Goal: Contribute content: Add original content to the website for others to see

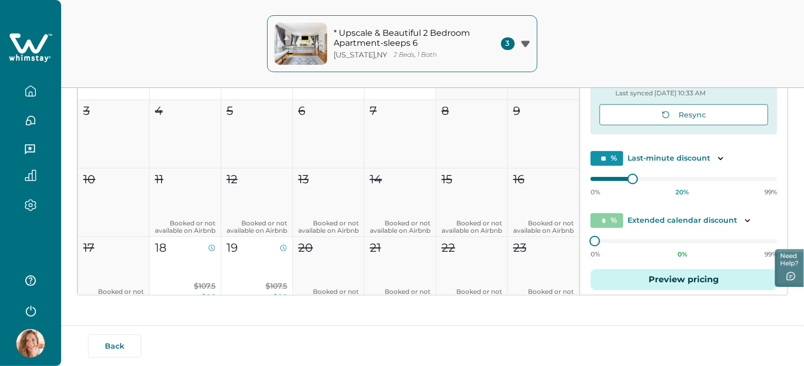
scroll to position [105, 0]
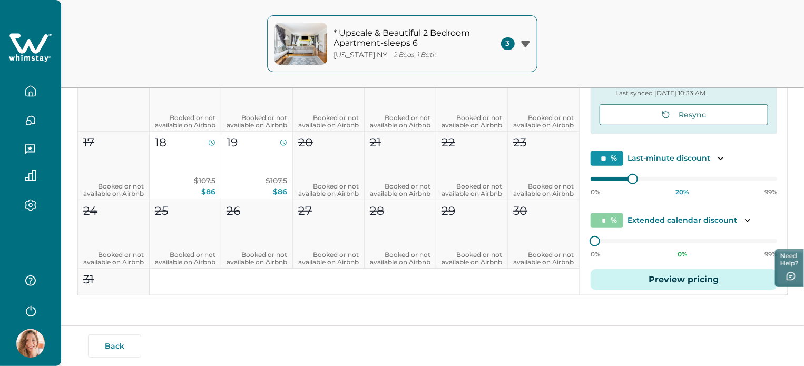
click at [34, 342] on img at bounding box center [30, 343] width 28 height 28
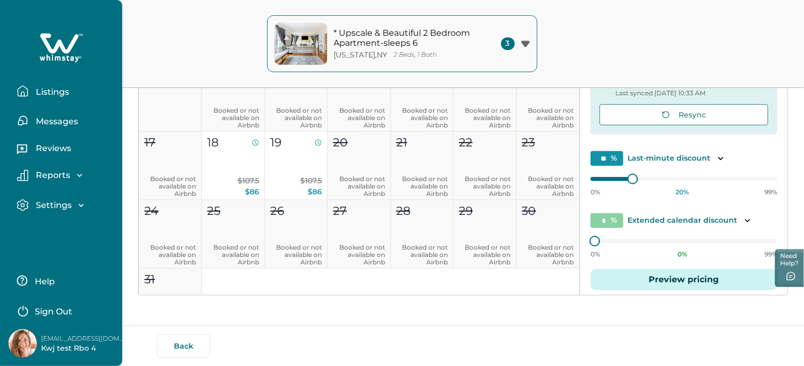
click at [37, 94] on p "Listings" at bounding box center [51, 92] width 36 height 11
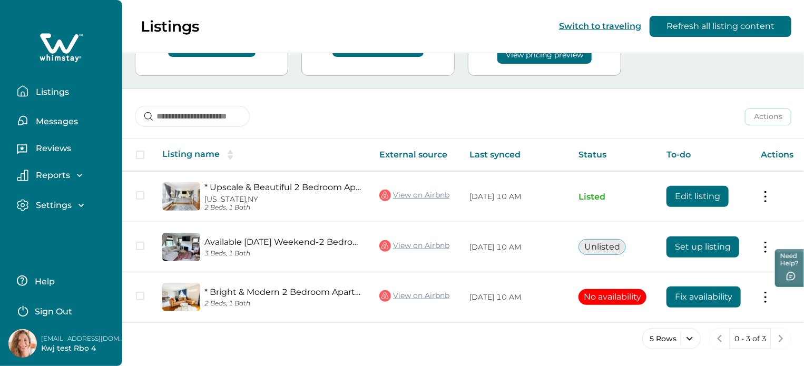
scroll to position [91, 0]
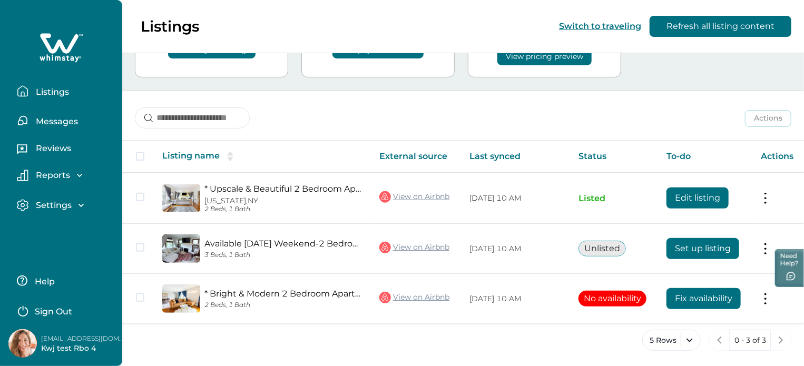
click at [37, 94] on p "Listings" at bounding box center [51, 92] width 36 height 11
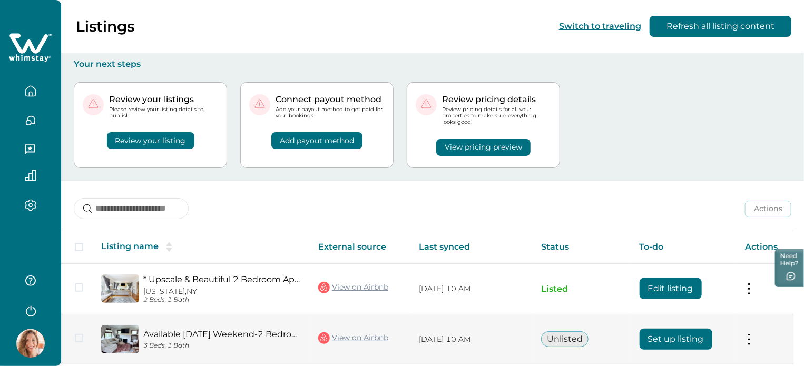
click at [674, 341] on button "Set up listing" at bounding box center [676, 339] width 73 height 21
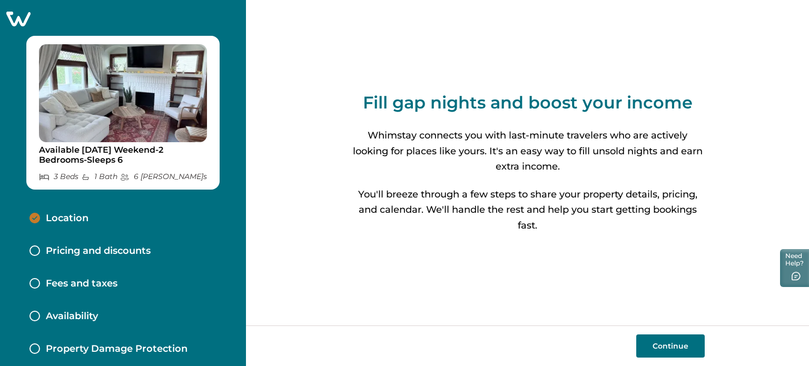
click at [667, 348] on button "Continue" at bounding box center [670, 346] width 68 height 23
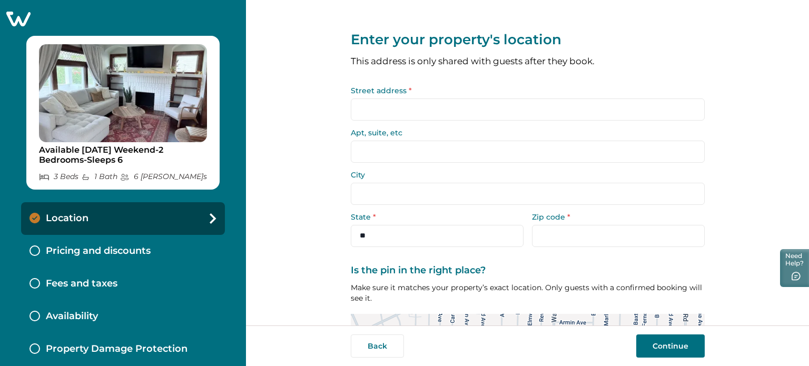
click at [362, 113] on input "Street address *" at bounding box center [528, 110] width 354 height 22
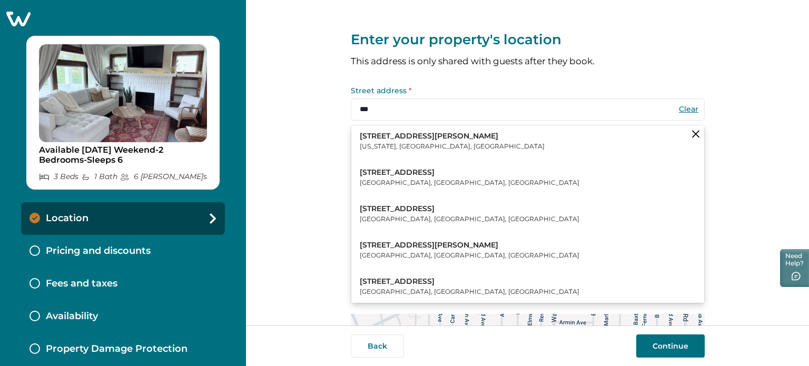
click at [405, 149] on p "New York, NY, USA" at bounding box center [452, 147] width 185 height 11
type input "**********"
type input "********"
select select "**"
type input "*****"
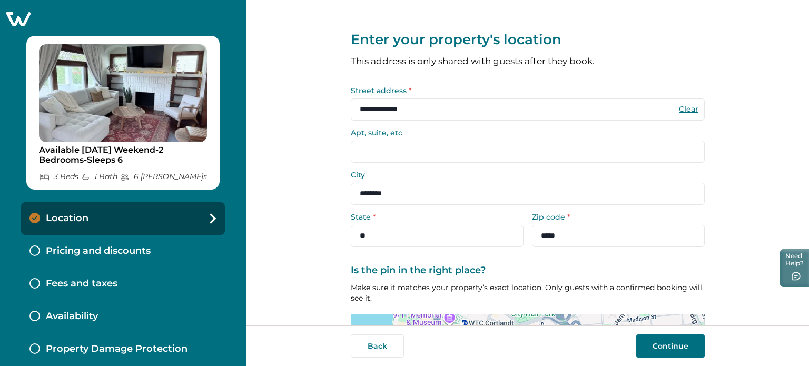
click at [663, 348] on button "Continue" at bounding box center [670, 346] width 68 height 23
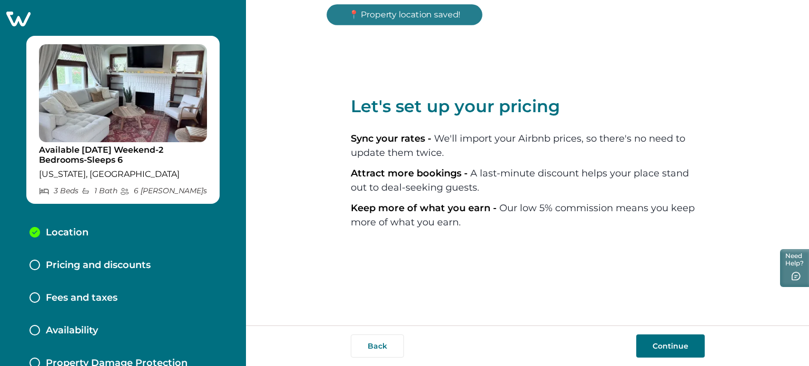
click at [646, 346] on button "Continue" at bounding box center [670, 346] width 68 height 23
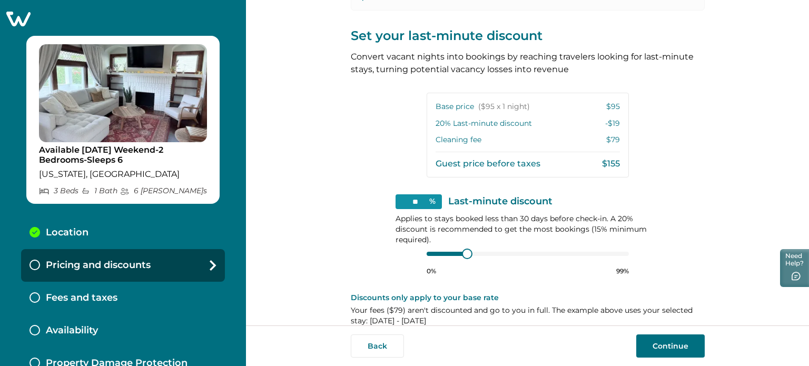
scroll to position [236, 0]
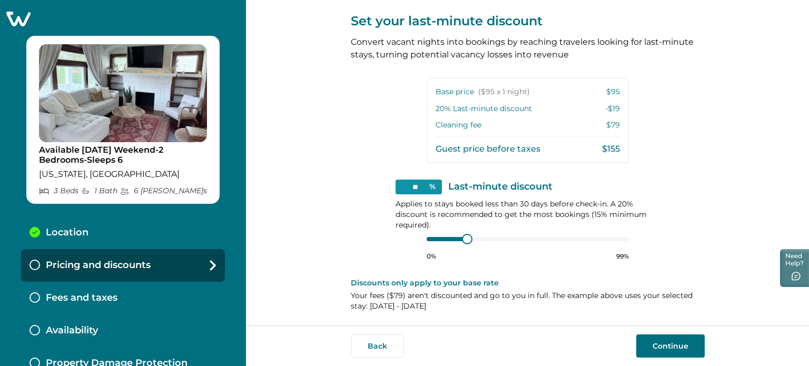
click at [659, 339] on button "Continue" at bounding box center [670, 346] width 68 height 23
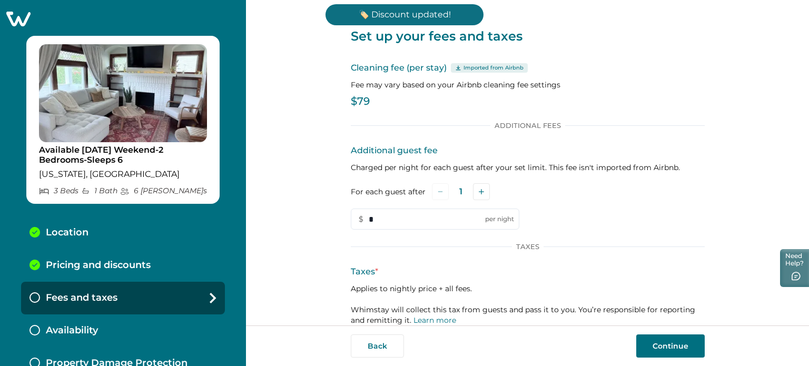
scroll to position [67, 0]
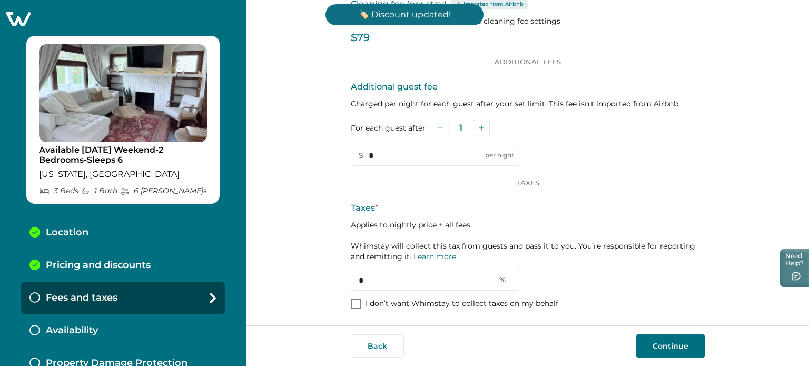
click at [387, 303] on p "I don’t want Whimstay to collect taxes on my behalf" at bounding box center [462, 304] width 193 height 11
click at [655, 347] on button "Continue" at bounding box center [670, 346] width 68 height 23
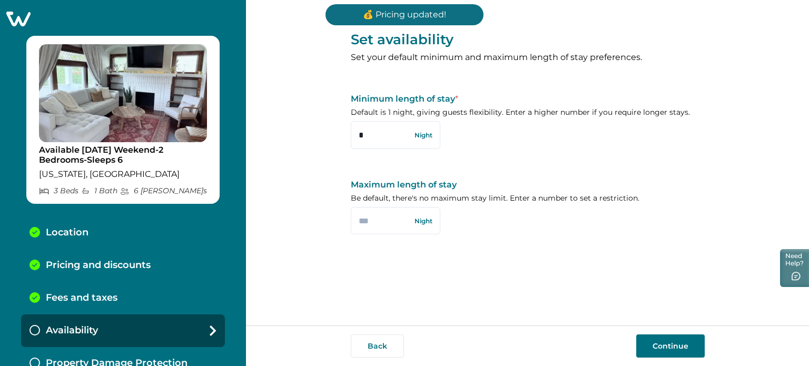
click at [655, 347] on button "Continue" at bounding box center [670, 346] width 68 height 23
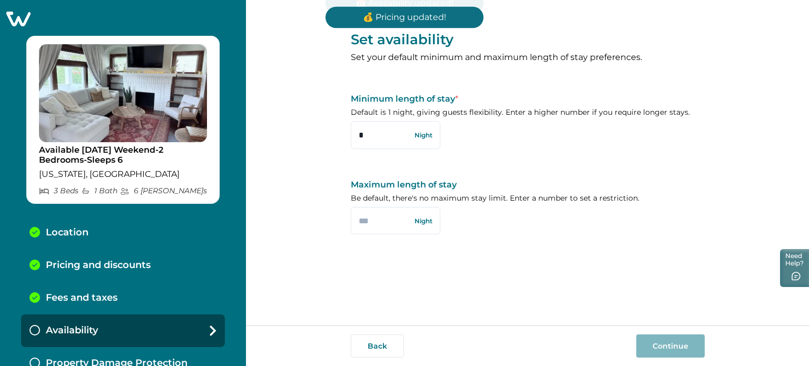
scroll to position [13, 0]
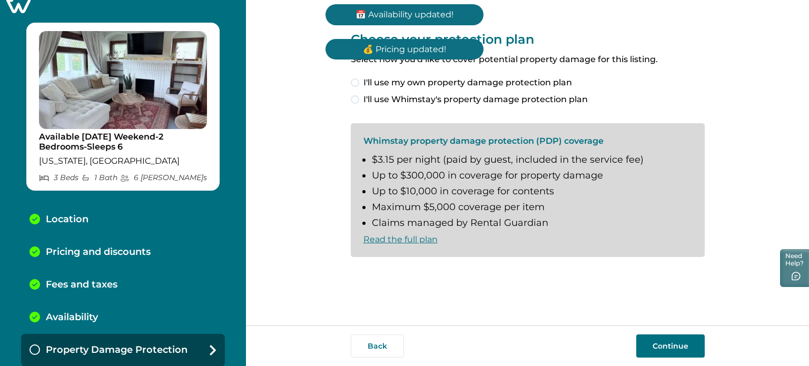
click at [655, 347] on button "Continue" at bounding box center [670, 346] width 68 height 23
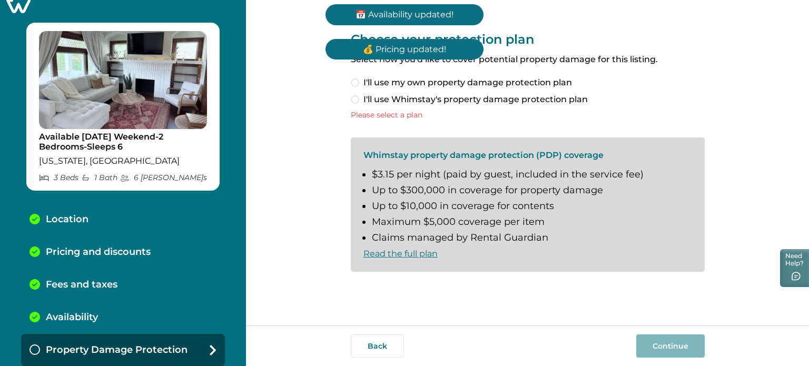
click at [477, 84] on span "I'll use my own property damage protection plan" at bounding box center [468, 82] width 209 height 13
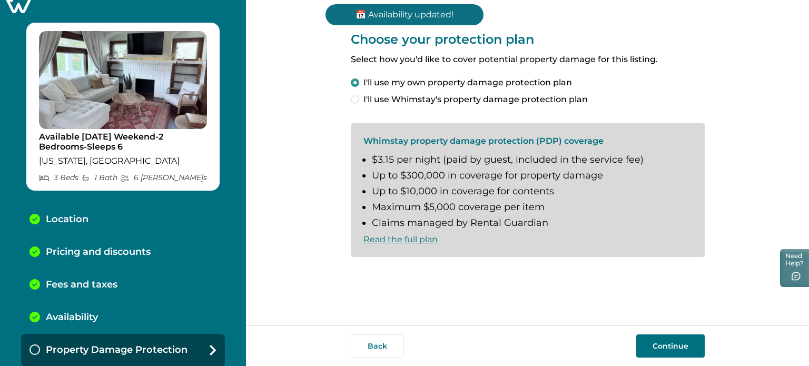
click at [674, 343] on button "Continue" at bounding box center [670, 346] width 68 height 23
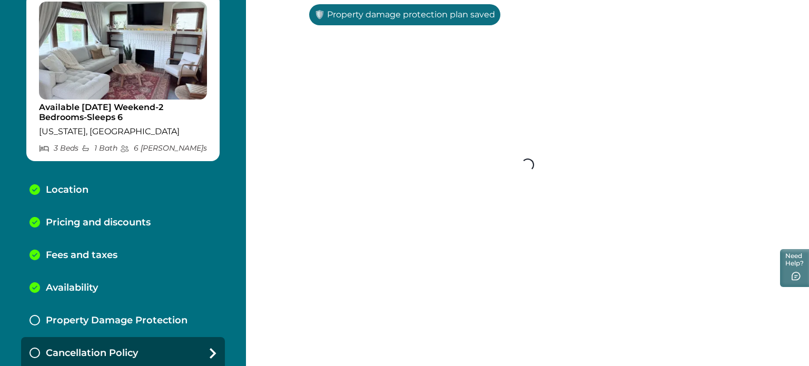
scroll to position [46, 0]
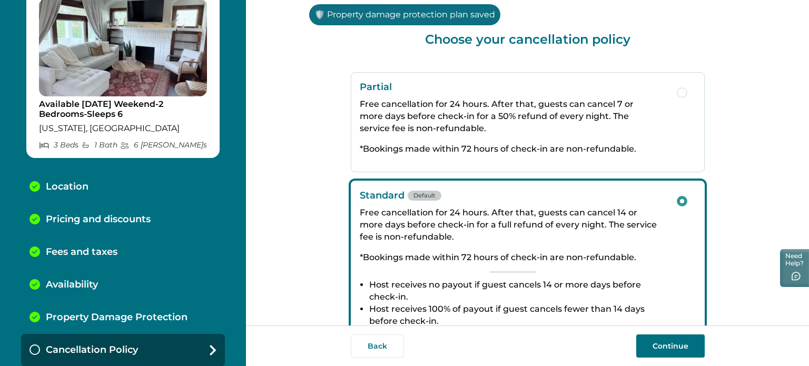
click at [674, 343] on button "Continue" at bounding box center [670, 346] width 68 height 23
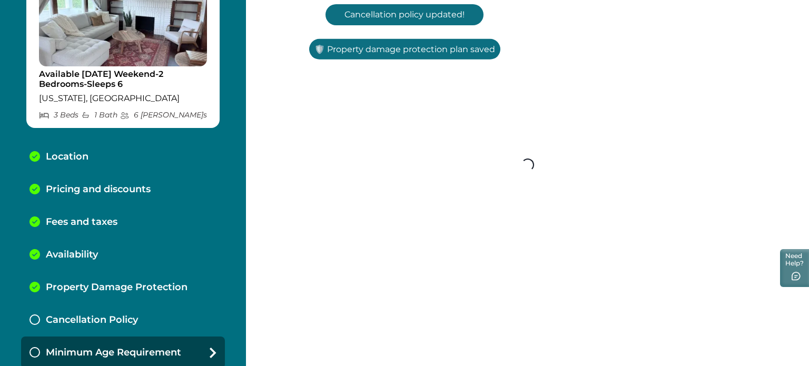
scroll to position [78, 0]
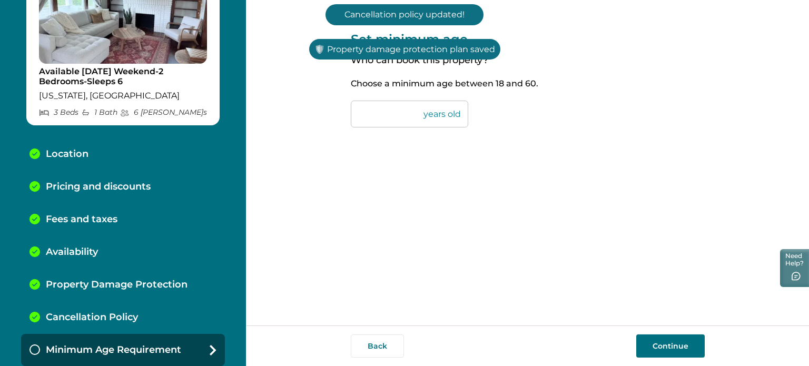
click at [674, 343] on button "Continue" at bounding box center [670, 346] width 68 height 23
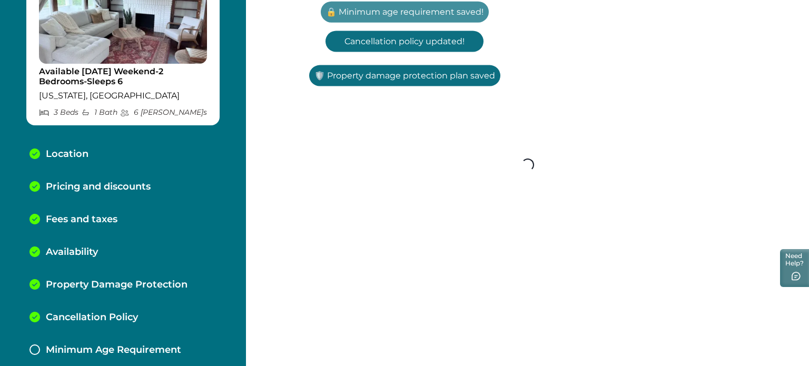
scroll to position [111, 0]
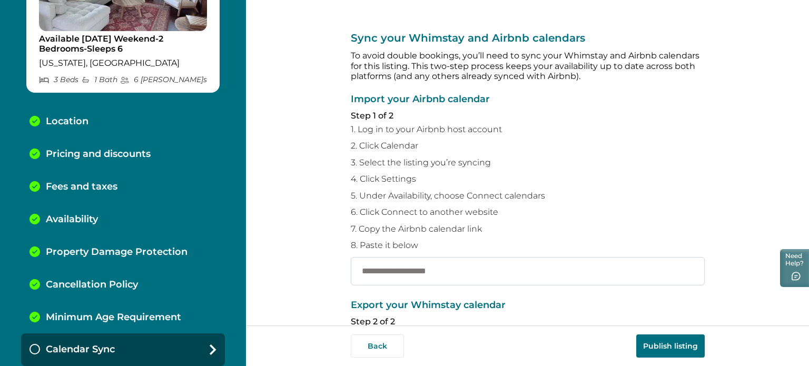
click at [480, 265] on input "text" at bounding box center [528, 271] width 354 height 28
paste input "**********"
type input "**********"
click at [653, 343] on button "Publish listing" at bounding box center [670, 346] width 68 height 23
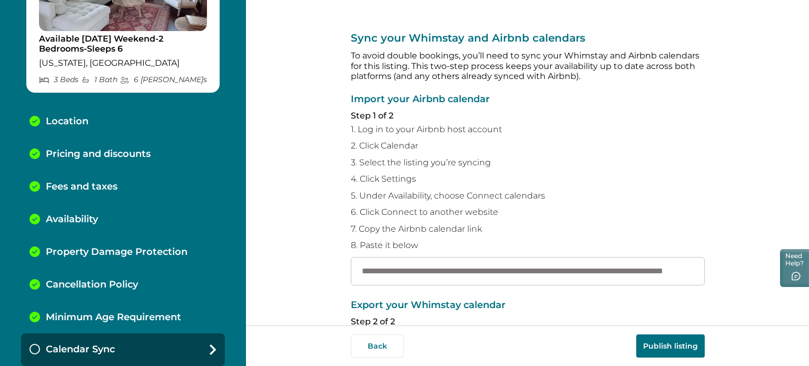
scroll to position [0, 0]
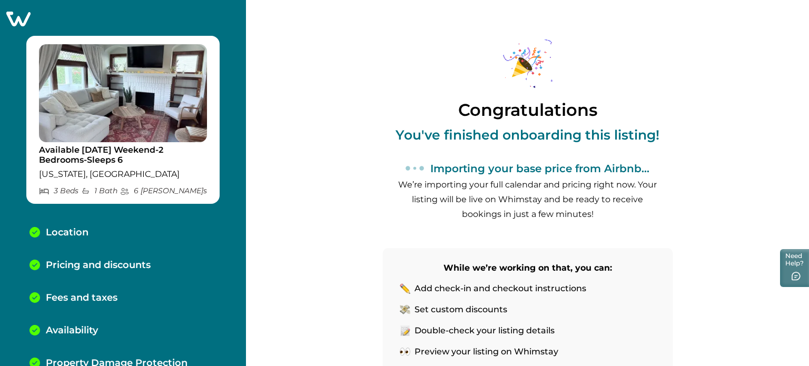
click at [14, 17] on icon at bounding box center [18, 19] width 24 height 15
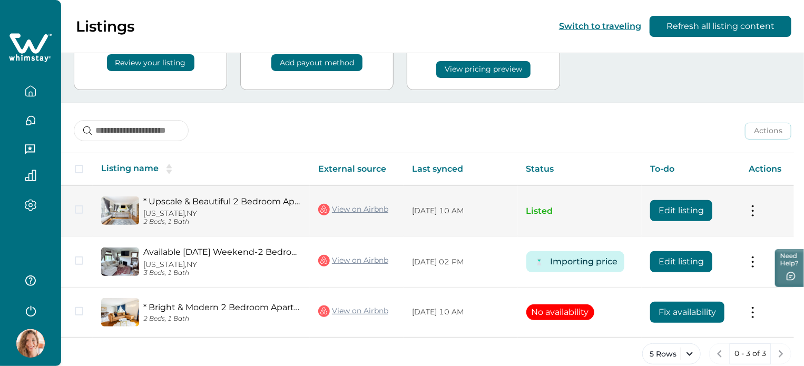
scroll to position [92, 0]
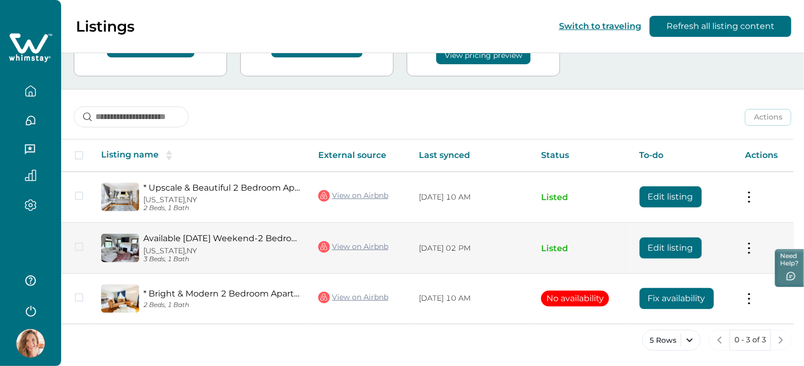
click at [659, 246] on button "Edit listing" at bounding box center [671, 248] width 62 height 21
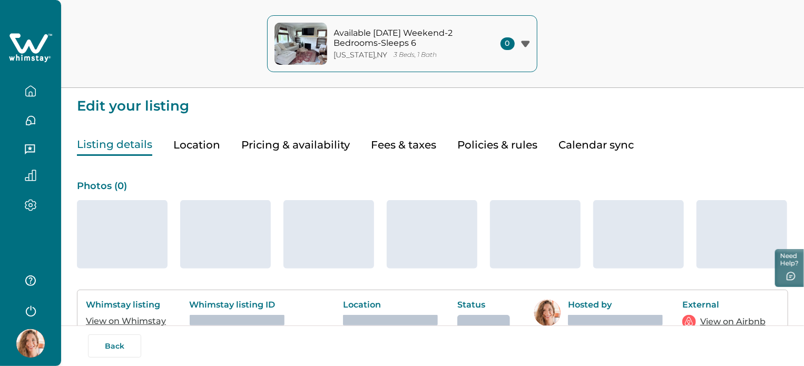
click at [392, 149] on button "Fees & taxes" at bounding box center [403, 145] width 65 height 22
click at [392, 146] on button "Fees & taxes" at bounding box center [403, 145] width 65 height 22
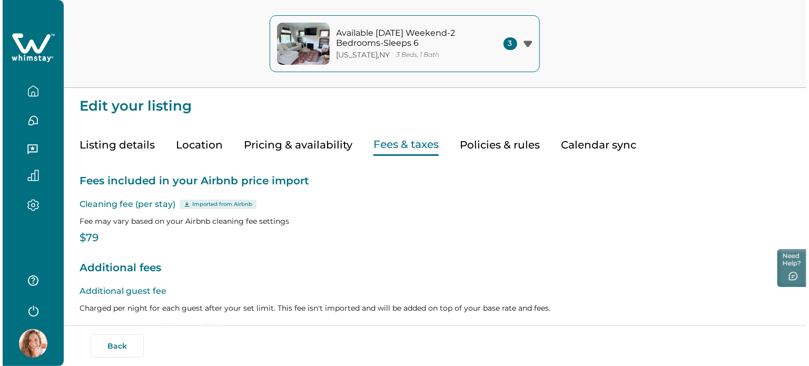
scroll to position [222, 0]
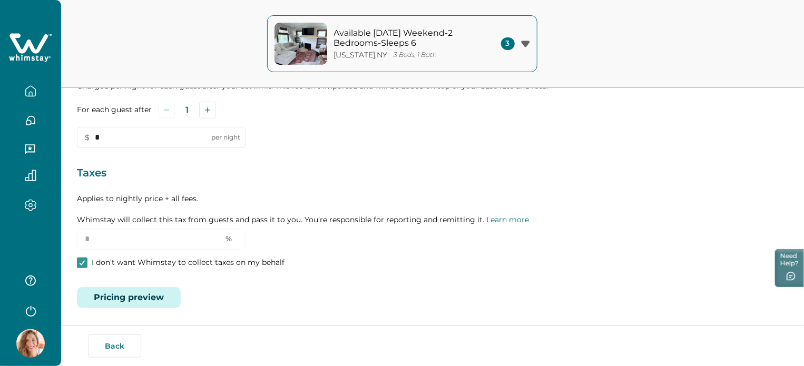
click at [125, 298] on button "Pricing preview" at bounding box center [129, 297] width 104 height 21
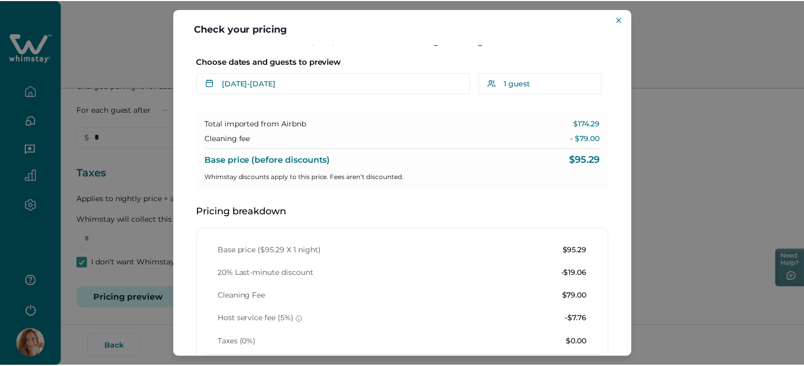
scroll to position [0, 0]
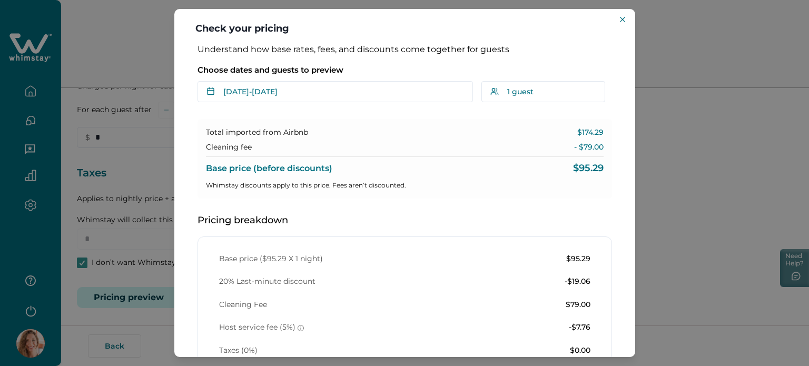
click at [671, 216] on div "Check your pricing Understand how base rates, fees, and discounts come together…" at bounding box center [404, 183] width 809 height 366
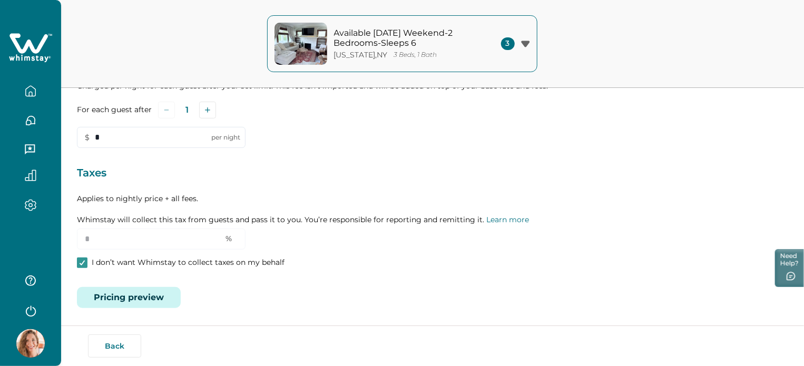
click at [222, 72] on div "Available Labor Day Weekend-2 Bedrooms-Sleeps 6 New York , NY 3 Beds, 1 Bath 3 …" at bounding box center [402, 44] width 804 height 88
drag, startPoint x: 33, startPoint y: 87, endPoint x: 26, endPoint y: 88, distance: 6.9
click at [32, 87] on icon "button" at bounding box center [30, 91] width 9 height 10
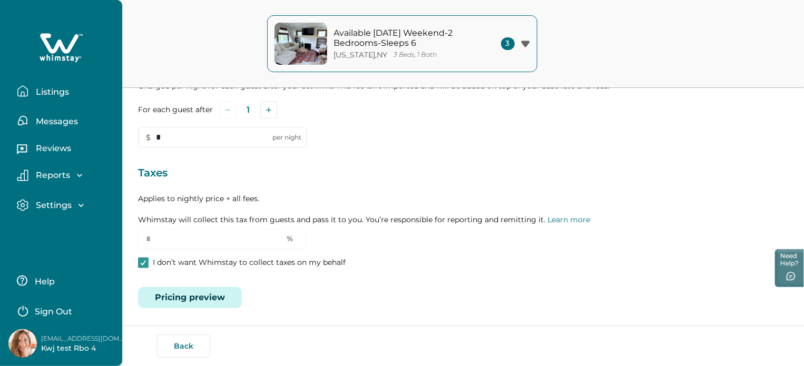
click at [26, 88] on icon "button" at bounding box center [22, 91] width 9 height 10
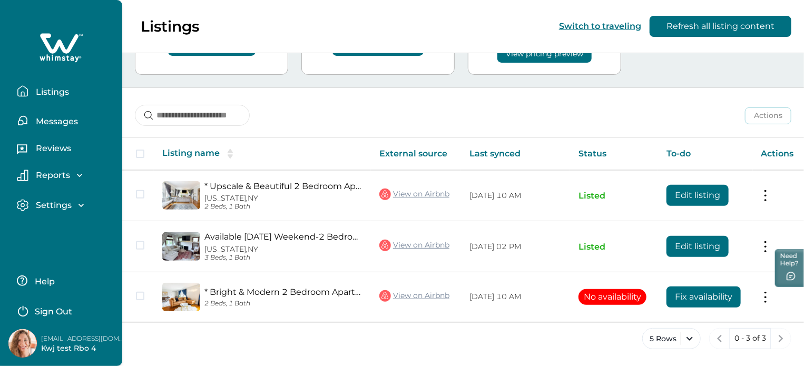
scroll to position [92, 0]
